Goal: Contribute content: Add original content to the website for others to see

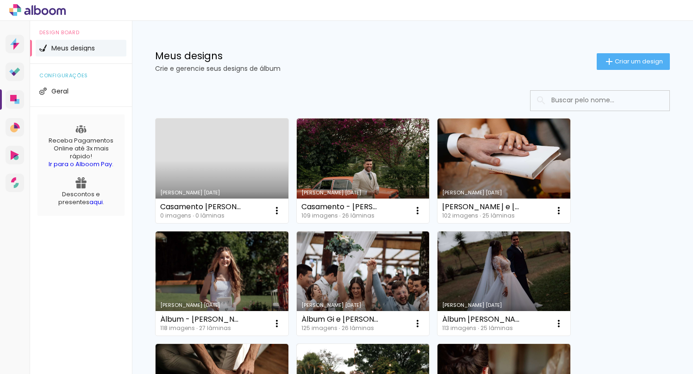
click at [222, 154] on link "[PERSON_NAME] [DATE]" at bounding box center [222, 170] width 133 height 105
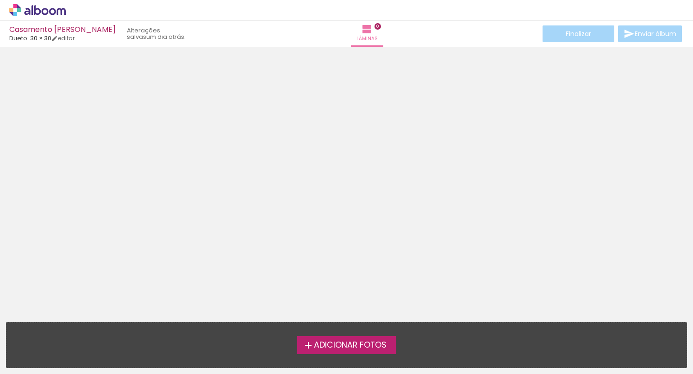
click at [324, 339] on label "Adicionar Fotos" at bounding box center [346, 345] width 99 height 18
click at [0, 0] on input "file" at bounding box center [0, 0] width 0 height 0
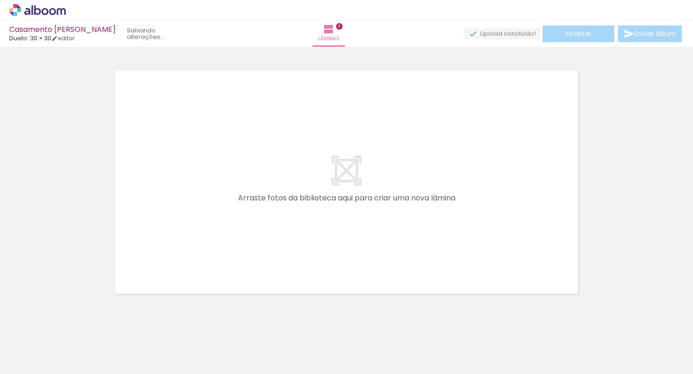
scroll to position [12, 0]
click at [129, 330] on quentale-thumb at bounding box center [144, 342] width 52 height 53
click at [125, 324] on iron-icon at bounding box center [124, 324] width 10 height 10
click at [218, 327] on iron-icon at bounding box center [215, 324] width 10 height 10
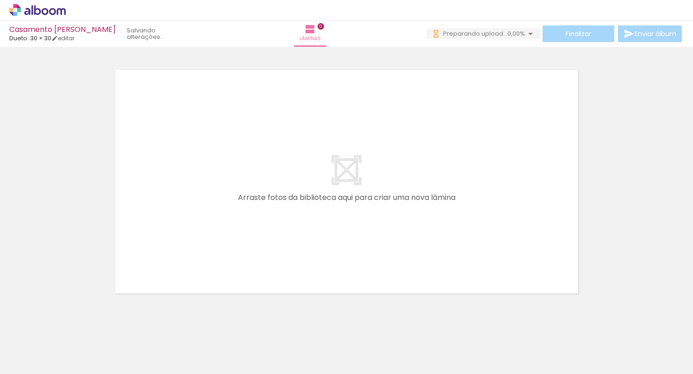
click at [267, 326] on iron-icon at bounding box center [267, 324] width 10 height 10
click at [390, 325] on iron-icon at bounding box center [388, 324] width 10 height 10
click at [496, 327] on iron-icon at bounding box center [492, 324] width 10 height 10
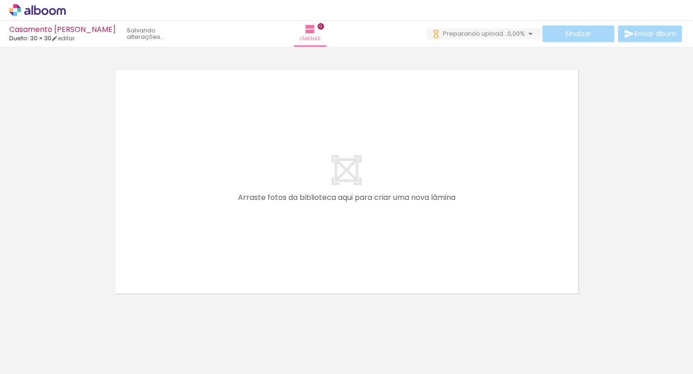
click at [336, 327] on iron-icon at bounding box center [332, 324] width 10 height 10
click at [419, 324] on iron-icon at bounding box center [419, 324] width 10 height 10
click at [614, 328] on iron-icon at bounding box center [609, 324] width 10 height 10
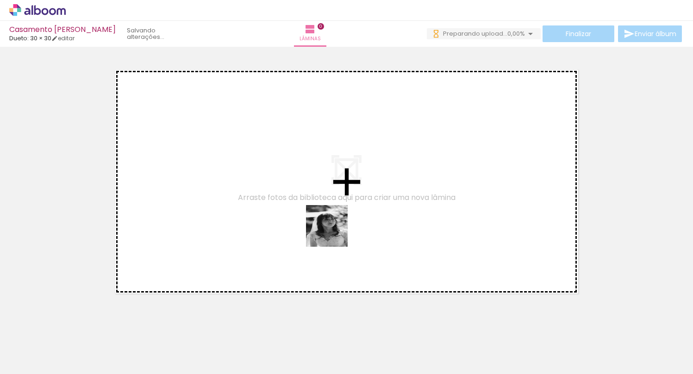
drag, startPoint x: 479, startPoint y: 351, endPoint x: 305, endPoint y: 214, distance: 221.9
click at [305, 214] on quentale-workspace at bounding box center [346, 187] width 693 height 374
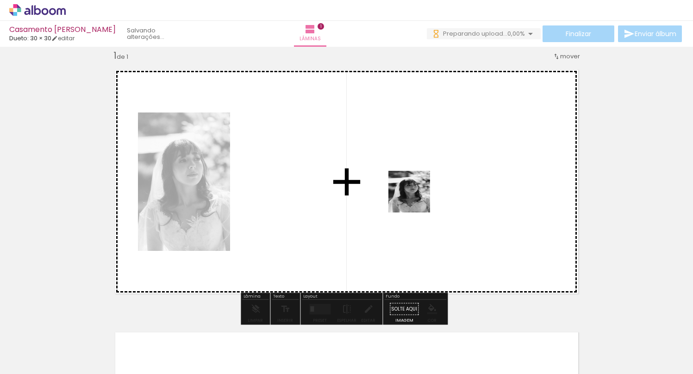
drag, startPoint x: 512, startPoint y: 322, endPoint x: 411, endPoint y: 193, distance: 163.6
click at [411, 193] on quentale-workspace at bounding box center [346, 187] width 693 height 374
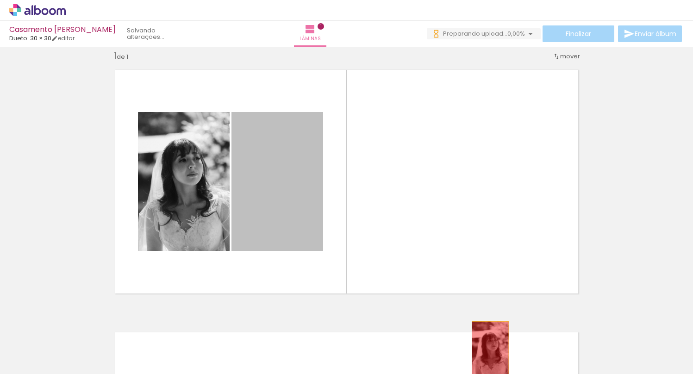
drag, startPoint x: 295, startPoint y: 187, endPoint x: 486, endPoint y: 349, distance: 250.9
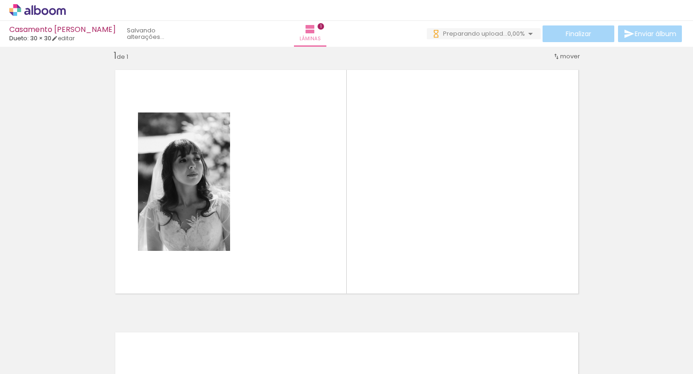
click at [509, 325] on iron-icon at bounding box center [505, 324] width 10 height 10
click at [526, 328] on iron-icon at bounding box center [522, 324] width 10 height 10
click at [455, 327] on iron-icon at bounding box center [450, 324] width 10 height 10
click at [411, 323] on iron-icon at bounding box center [408, 324] width 10 height 10
click at [465, 330] on div at bounding box center [480, 343] width 46 height 31
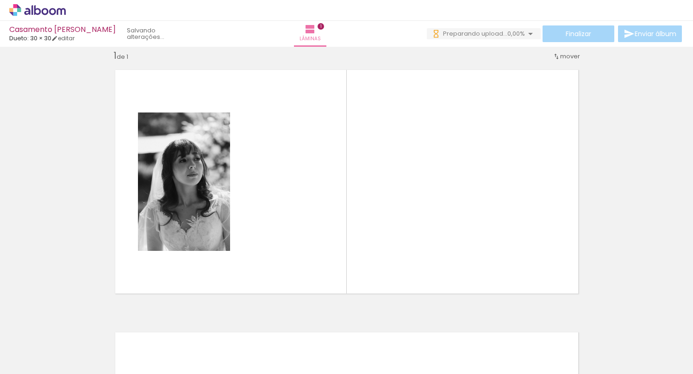
click at [463, 324] on iron-icon at bounding box center [460, 324] width 10 height 10
click at [505, 326] on iron-icon at bounding box center [504, 324] width 10 height 10
click at [406, 328] on iron-icon at bounding box center [402, 324] width 10 height 10
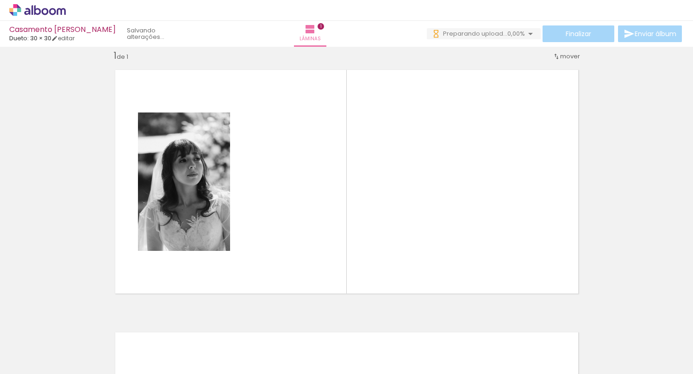
click at [508, 326] on iron-icon at bounding box center [505, 324] width 10 height 10
click at [614, 323] on iron-icon at bounding box center [609, 324] width 10 height 10
click at [455, 330] on quentale-thumb at bounding box center [473, 342] width 52 height 53
click at [456, 326] on iron-icon at bounding box center [453, 324] width 10 height 10
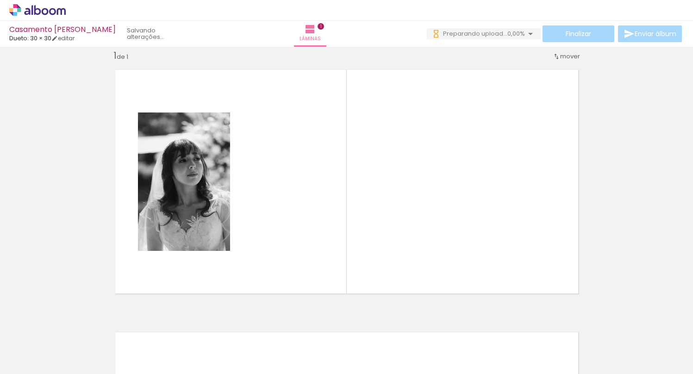
click at [507, 321] on iron-icon at bounding box center [504, 324] width 10 height 10
click at [373, 327] on iron-icon at bounding box center [368, 324] width 10 height 10
click at [422, 322] on iron-icon at bounding box center [420, 324] width 10 height 10
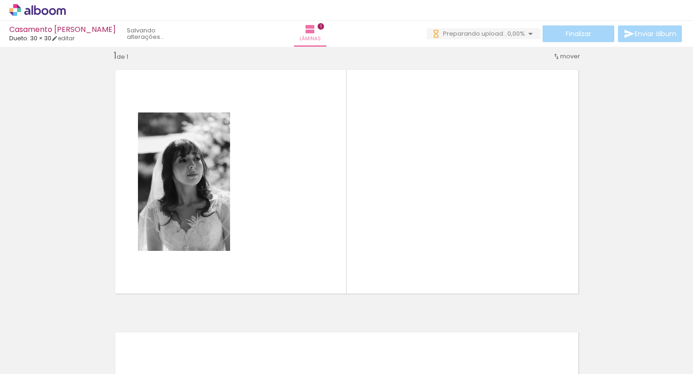
click at [561, 322] on iron-icon at bounding box center [559, 324] width 10 height 10
click at [615, 324] on iron-icon at bounding box center [610, 324] width 10 height 10
click at [666, 324] on iron-icon at bounding box center [662, 324] width 10 height 10
click at [482, 330] on quentale-thumb at bounding box center [499, 342] width 52 height 53
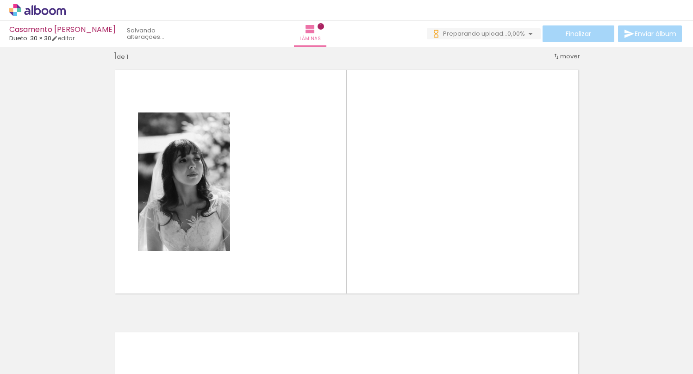
click at [482, 326] on iron-icon at bounding box center [479, 324] width 10 height 10
click at [483, 324] on iron-icon at bounding box center [479, 324] width 10 height 10
click at [606, 327] on iron-icon at bounding box center [602, 324] width 10 height 10
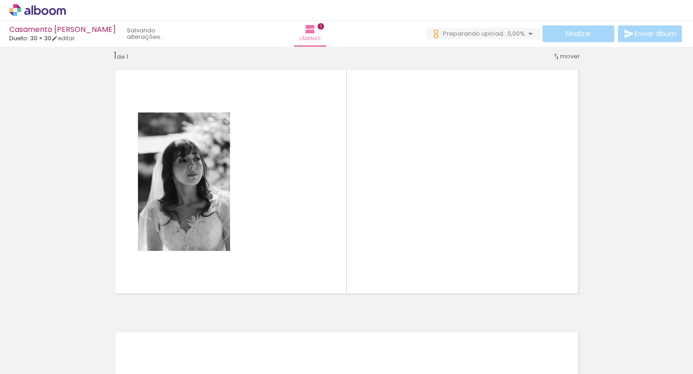
scroll to position [0, 10048]
click at [449, 326] on iron-icon at bounding box center [445, 324] width 10 height 10
click at [500, 327] on iron-icon at bounding box center [497, 324] width 10 height 10
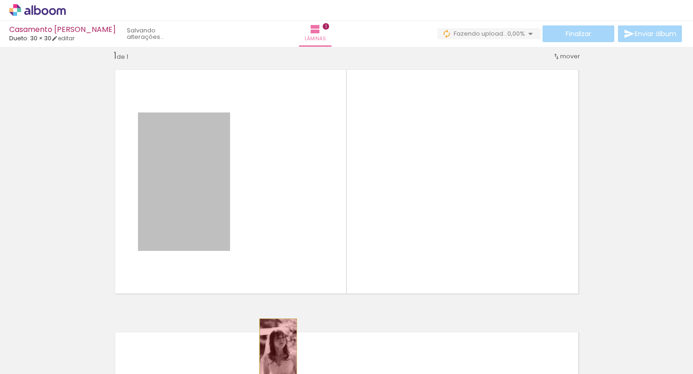
drag, startPoint x: 202, startPoint y: 167, endPoint x: 274, endPoint y: 346, distance: 193.7
